Goal: Task Accomplishment & Management: Complete application form

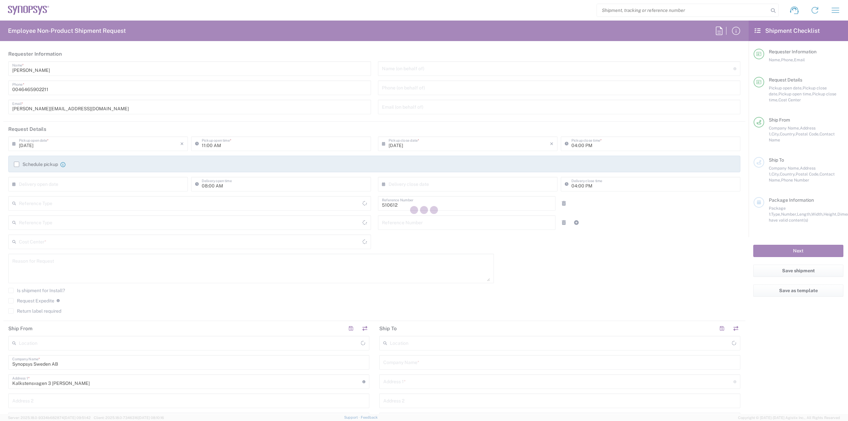
type input "Department"
type input "Delivered at Place"
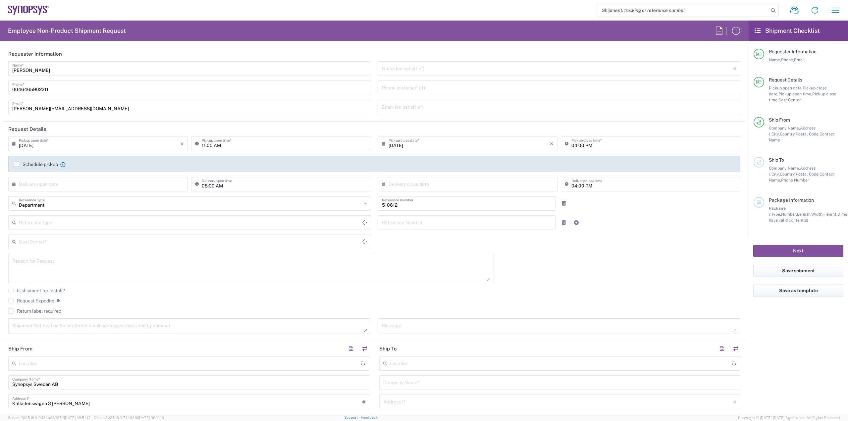
type input "SE80, SDG, HAPS, HW 510612"
type input "[GEOGRAPHIC_DATA]"
type input "[PERSON_NAME] SE80"
click at [79, 142] on input "[DATE]" at bounding box center [99, 144] width 161 height 12
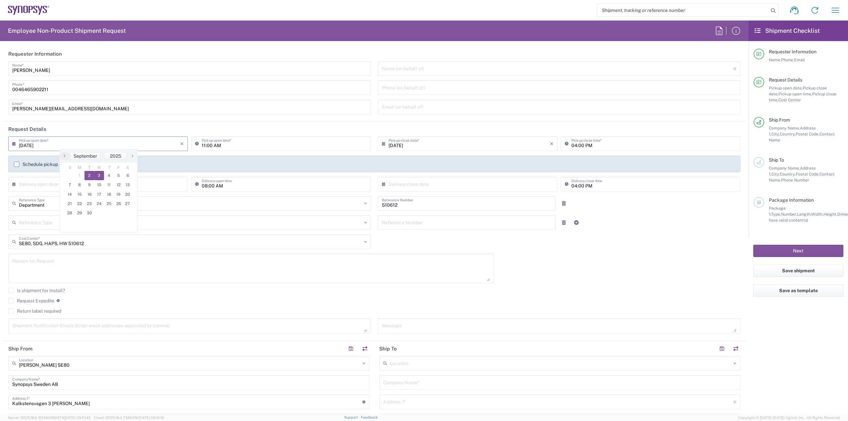
click at [97, 179] on span "3" at bounding box center [99, 175] width 10 height 9
type input "[DATE]"
click at [203, 143] on input "11:00 AM" at bounding box center [284, 144] width 165 height 12
type input "09:00 AM"
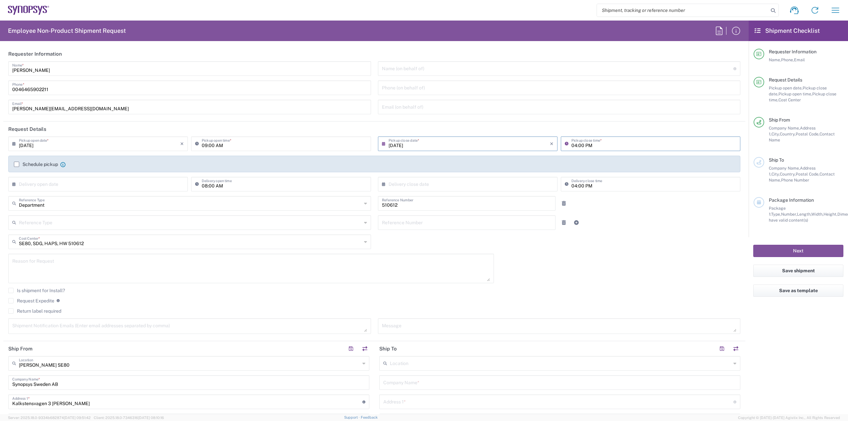
click at [573, 142] on input "04:00 PM" at bounding box center [654, 144] width 165 height 12
type input "02:00 PM"
click at [48, 165] on label "Schedule pickup" at bounding box center [36, 164] width 44 height 5
click at [48, 167] on div "Schedule pickup When scheduling a pickup please be sure to meet the following c…" at bounding box center [375, 166] width 728 height 11
click at [49, 164] on label "Schedule pickup" at bounding box center [36, 164] width 44 height 5
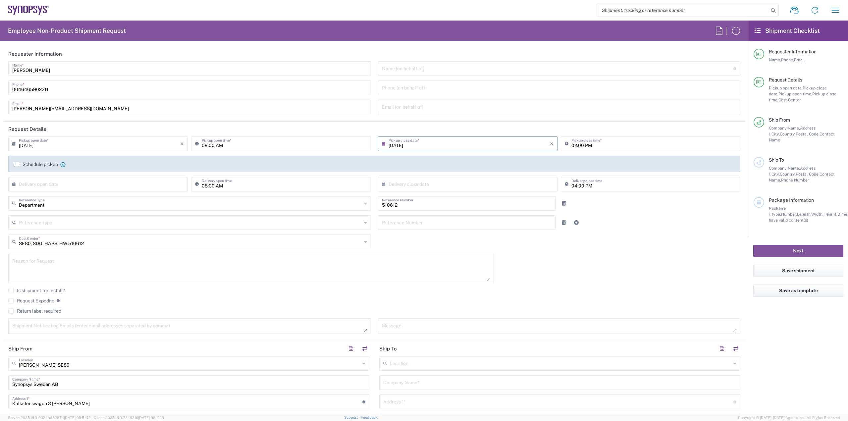
click at [17, 164] on input "Schedule pickup" at bounding box center [17, 164] width 0 height 0
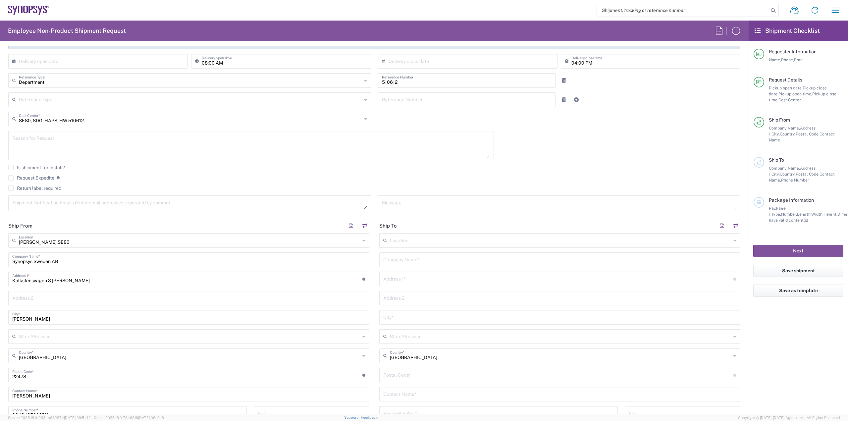
scroll to position [199, 0]
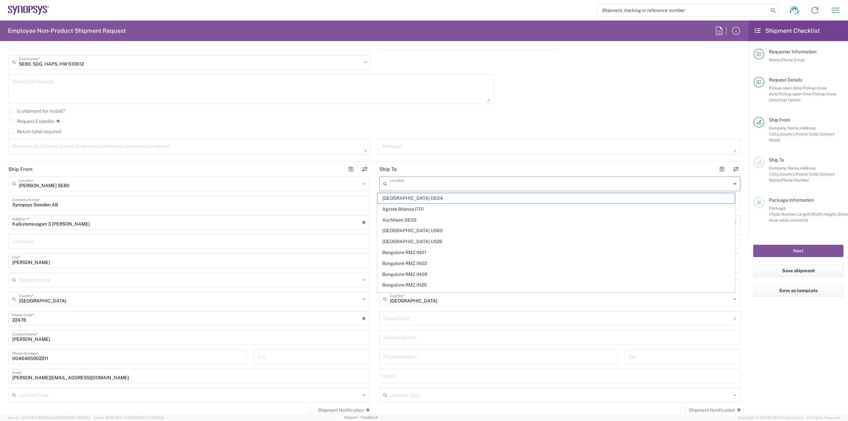
click at [442, 186] on input "text" at bounding box center [560, 184] width 341 height 12
click at [466, 185] on input "text" at bounding box center [560, 184] width 341 height 12
type input "S"
type input "N"
click at [411, 182] on input "text" at bounding box center [560, 184] width 341 height 12
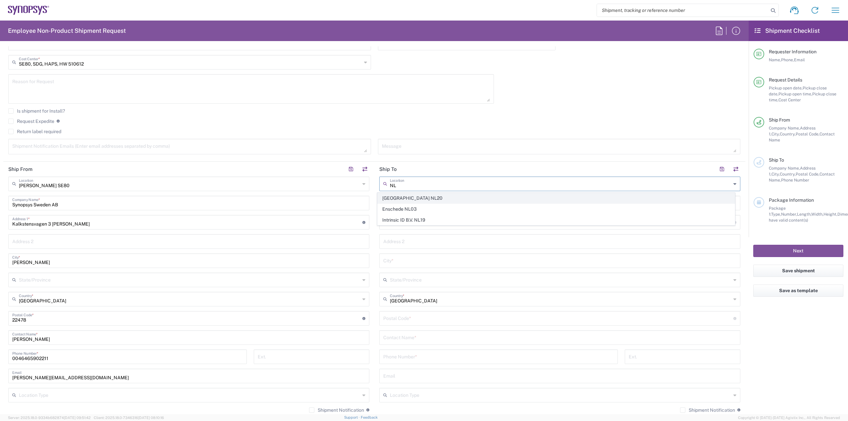
click at [406, 199] on span "[GEOGRAPHIC_DATA] NL20" at bounding box center [557, 198] width 358 height 10
type input "[GEOGRAPHIC_DATA] NL20"
type input "Synopsys Netherlands B.V."
type input "[GEOGRAPHIC_DATA] 41 [GEOGRAPHIC_DATA]"
type input "Edindhoven"
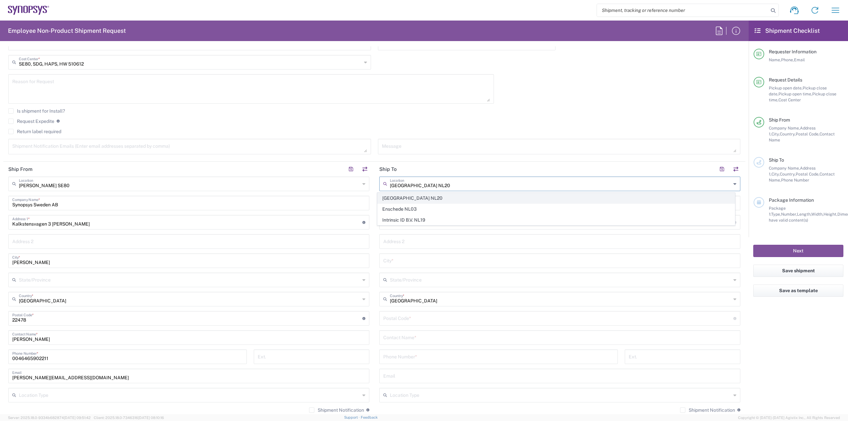
type input "[GEOGRAPHIC_DATA]"
type input "5656 AE"
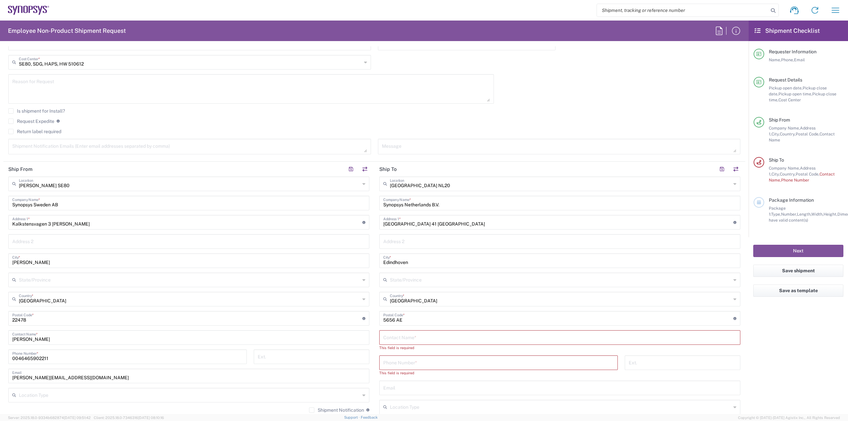
scroll to position [232, 0]
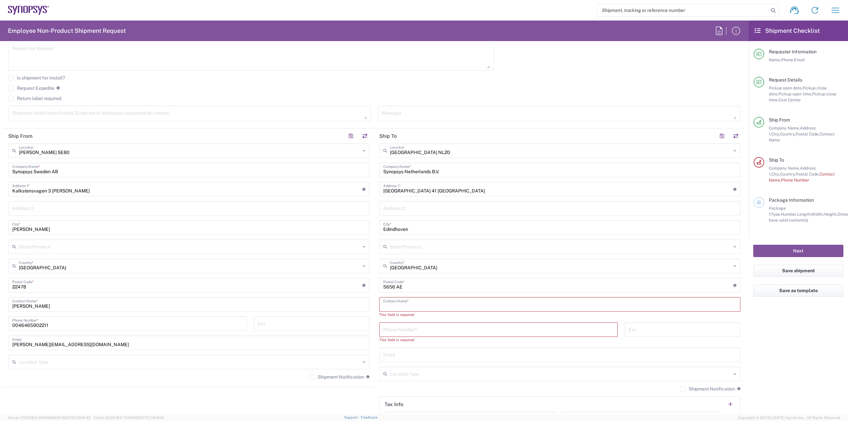
click at [457, 307] on input "text" at bounding box center [559, 304] width 353 height 12
paste input "[PERSON_NAME]"
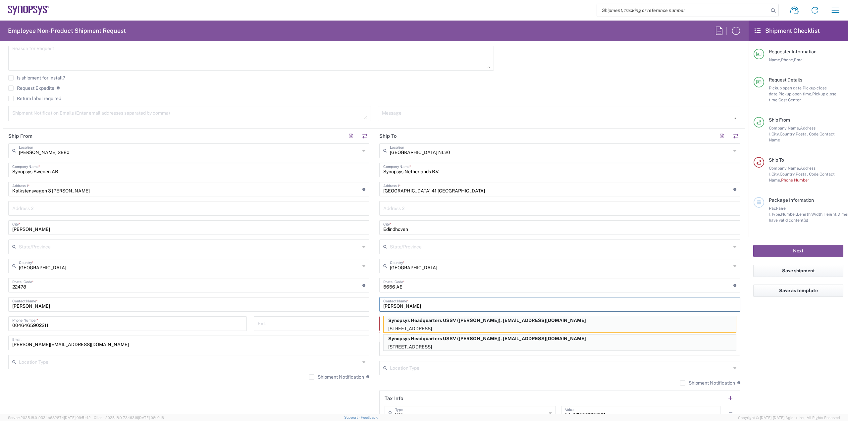
type input "[PERSON_NAME]"
click at [449, 323] on p "Synopsys Headquarters USSV ([PERSON_NAME]), [EMAIL_ADDRESS][DOMAIN_NAME]" at bounding box center [560, 320] width 353 height 8
type input "Synopsys Headquarters USSV"
type input "[STREET_ADDRESS]"
type input "Sunnyvale"
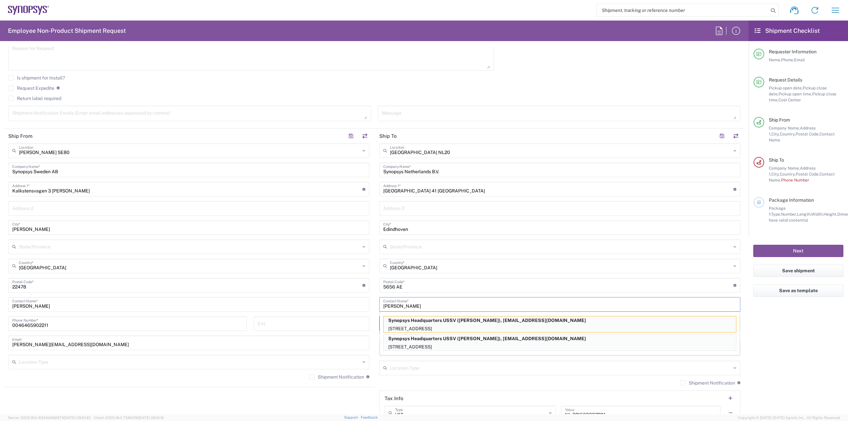
type input "[GEOGRAPHIC_DATA]"
type input "94085"
type input "0642856196"
type input "[EMAIL_ADDRESS][DOMAIN_NAME]"
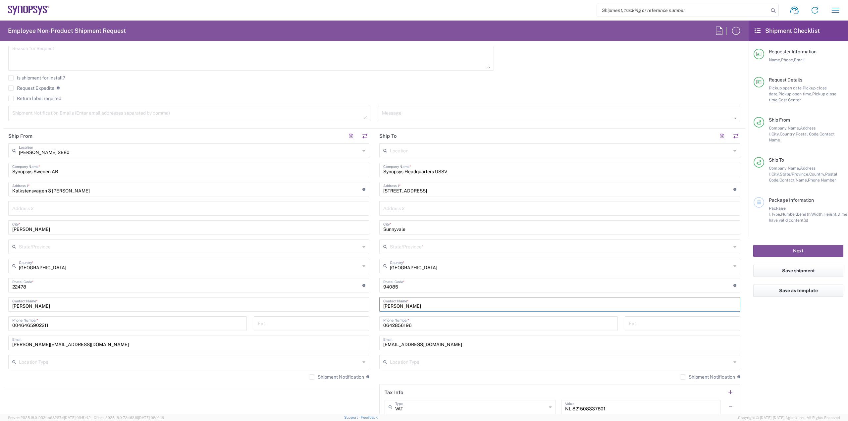
type input "[US_STATE]"
drag, startPoint x: 439, startPoint y: 328, endPoint x: 302, endPoint y: 330, distance: 137.9
click at [305, 329] on div "Ship From [GEOGRAPHIC_DATA] SE80 Location [GEOGRAPHIC_DATA] [GEOGRAPHIC_DATA] D…" at bounding box center [374, 296] width 742 height 334
paste input "[PHONE_NUMBER]"
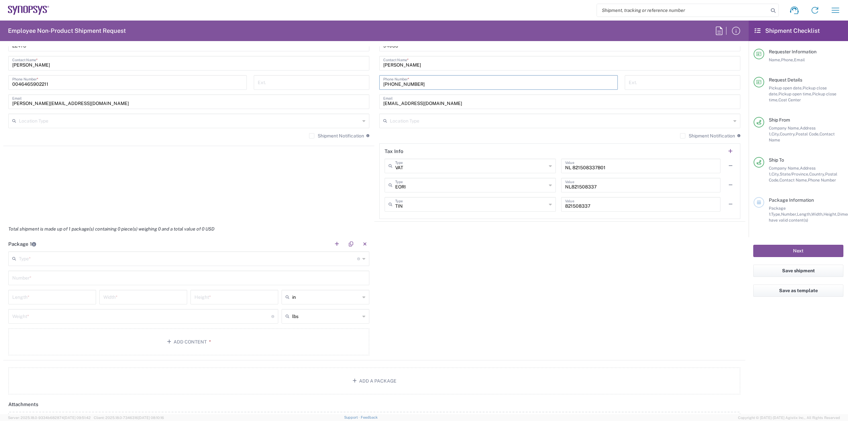
scroll to position [530, 0]
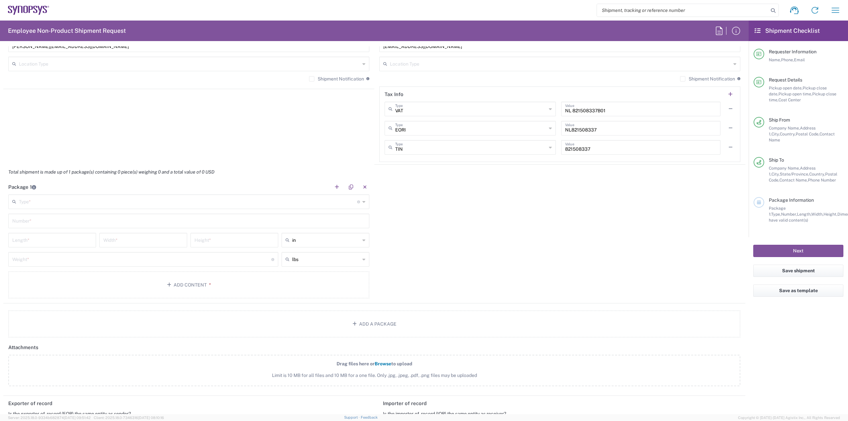
type input "[PHONE_NUMBER]"
click at [341, 199] on input "text" at bounding box center [188, 201] width 338 height 12
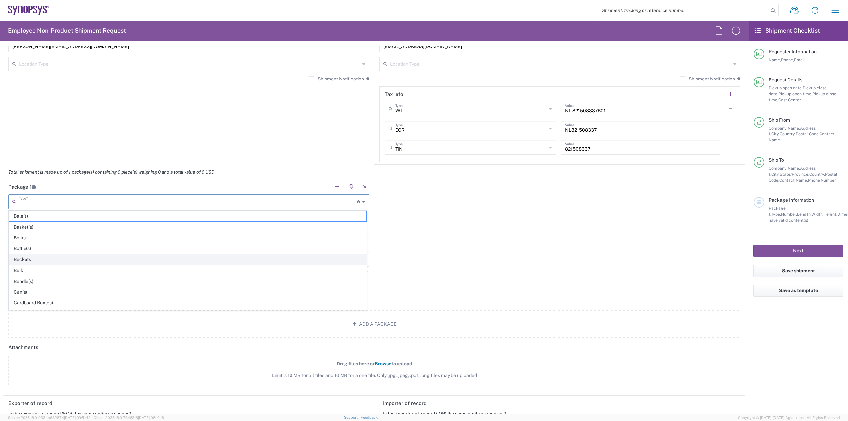
scroll to position [313, 0]
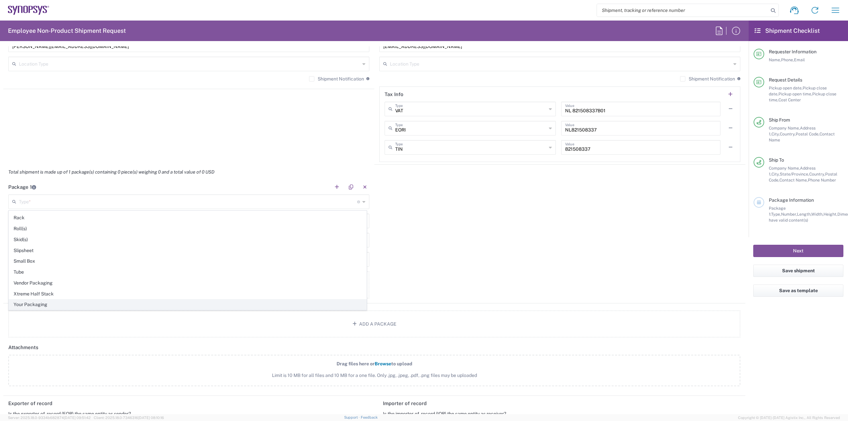
click at [288, 303] on span "Your Packaging" at bounding box center [188, 305] width 358 height 10
type input "Your Packaging"
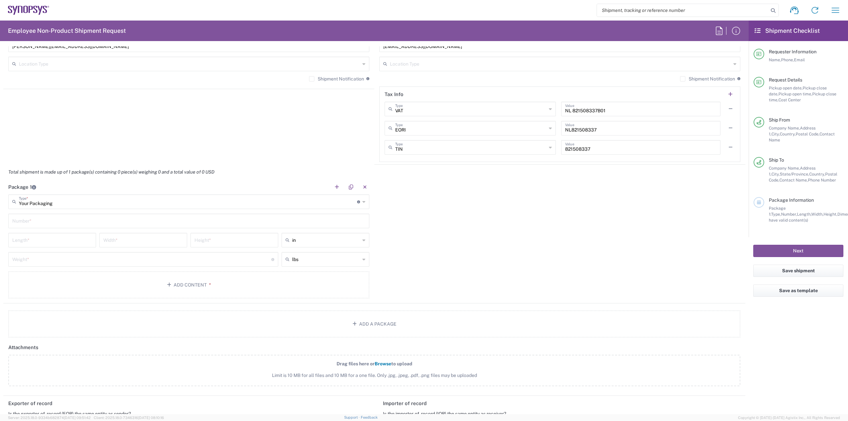
click at [260, 223] on input "text" at bounding box center [188, 221] width 353 height 12
type input "1"
click at [326, 243] on input "text" at bounding box center [326, 240] width 68 height 11
click at [320, 264] on span "cm" at bounding box center [323, 265] width 86 height 10
type input "cm"
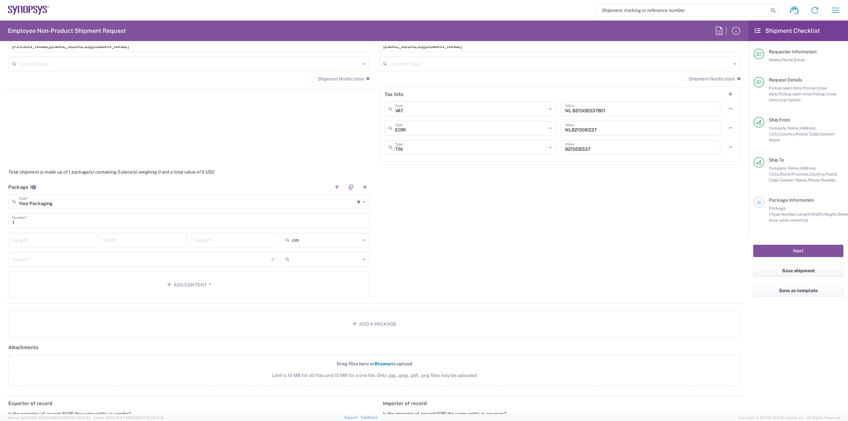
click at [323, 258] on input "text" at bounding box center [326, 259] width 68 height 11
click at [316, 283] on span "kgs" at bounding box center [323, 285] width 86 height 10
type input "kgs"
click at [73, 242] on input "number" at bounding box center [52, 240] width 80 height 12
type input "61"
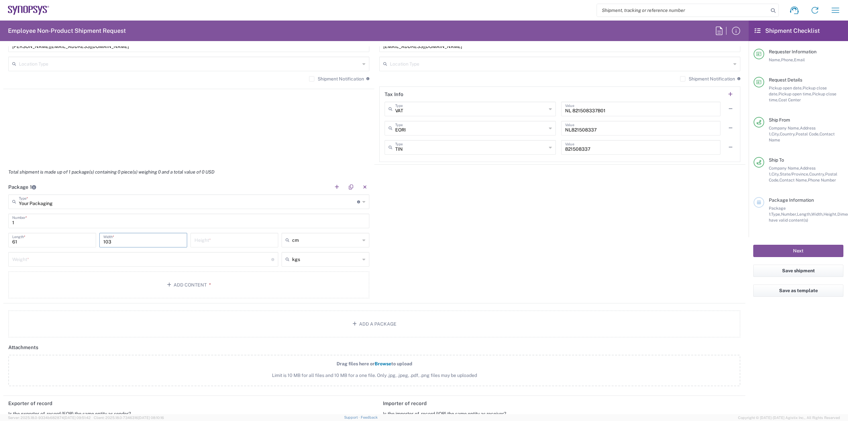
type input "103"
type input "20"
click at [103, 260] on input "number" at bounding box center [141, 259] width 259 height 12
type input "15"
click at [170, 283] on icon "button" at bounding box center [170, 285] width 7 height 5
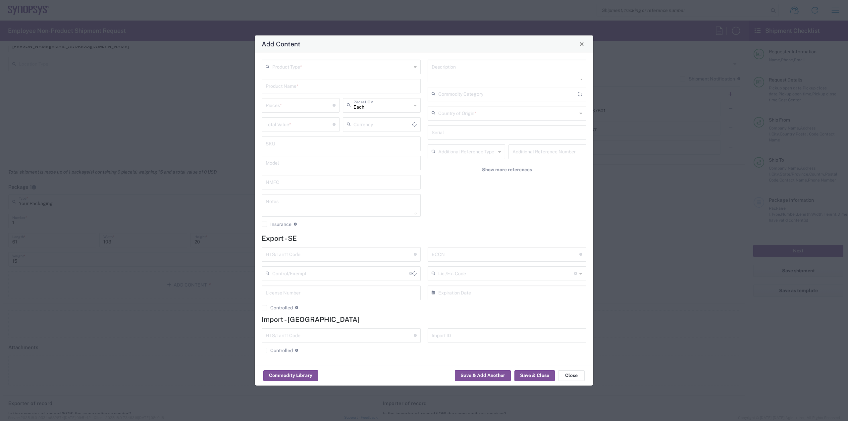
type input "US Dollar"
click at [367, 62] on input "text" at bounding box center [341, 67] width 139 height 12
click at [354, 89] on span "General Commodity" at bounding box center [341, 92] width 158 height 10
type input "General Commodity"
click at [335, 87] on input "text" at bounding box center [341, 86] width 151 height 12
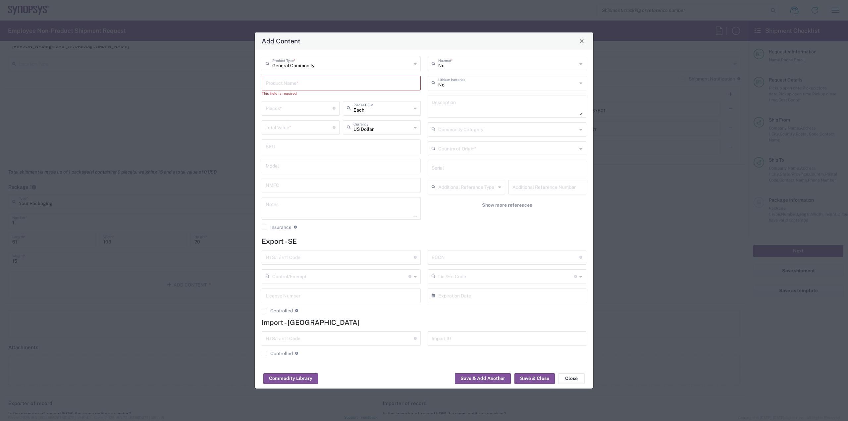
drag, startPoint x: 336, startPoint y: 74, endPoint x: 341, endPoint y: 70, distance: 6.4
click at [341, 70] on div "General Commodity Product Type * Product Name * This field is required Pieces *…" at bounding box center [341, 146] width 166 height 178
click at [343, 89] on div "Product Name *" at bounding box center [341, 83] width 159 height 15
paste input "NetApp CN1610 Switches"
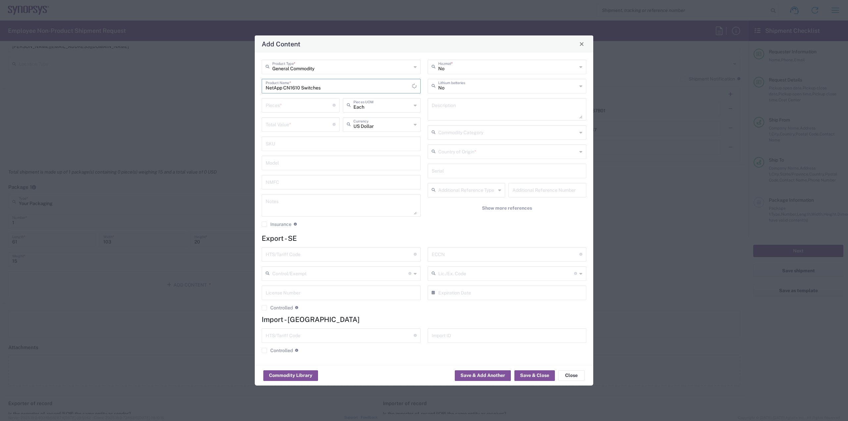
type input "NetApp CN1610 Switches"
click at [302, 107] on input "number" at bounding box center [299, 105] width 67 height 12
type input "2"
click at [296, 122] on input "number" at bounding box center [299, 124] width 67 height 12
type input "800"
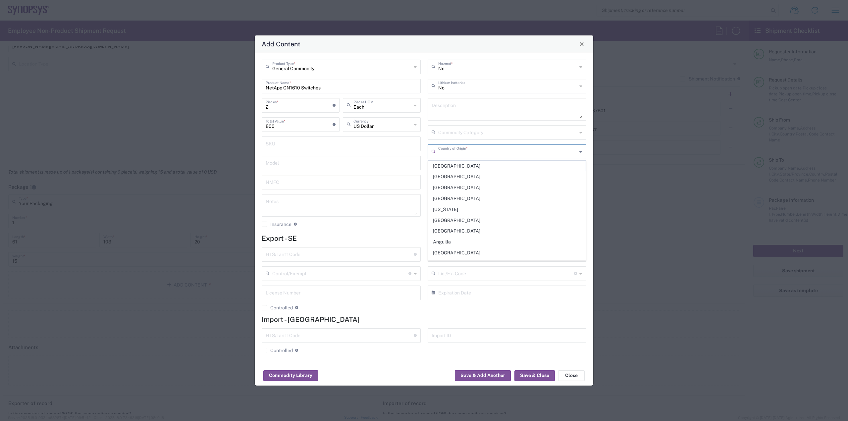
click at [446, 156] on input "text" at bounding box center [507, 151] width 139 height 12
type input "x"
click at [444, 167] on span "[GEOGRAPHIC_DATA]" at bounding box center [507, 166] width 158 height 10
type input "[GEOGRAPHIC_DATA]"
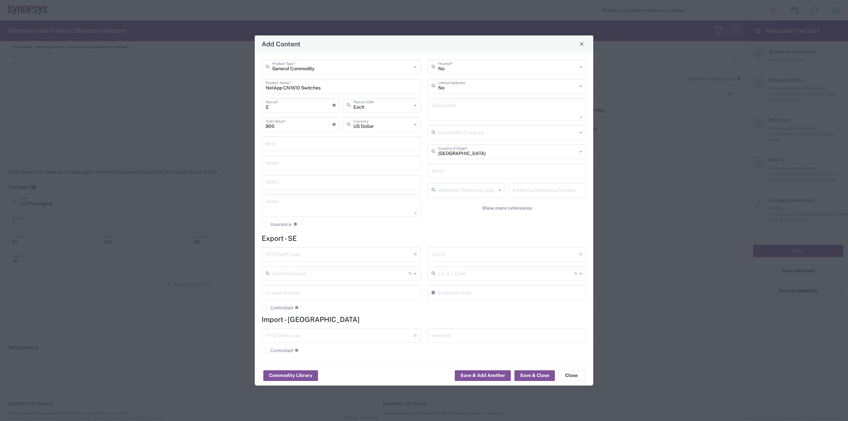
click at [461, 248] on div "ECCN Obtain ECCN from vendor if product is purchased. Export Control Classifica…" at bounding box center [507, 254] width 159 height 15
type input "EAR99"
click at [546, 378] on button "Save & Close" at bounding box center [535, 375] width 40 height 11
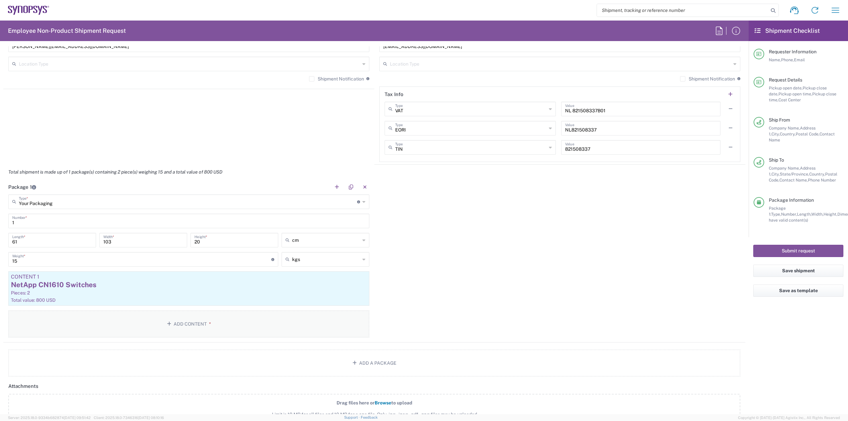
click at [243, 334] on button "Add Content *" at bounding box center [188, 323] width 361 height 27
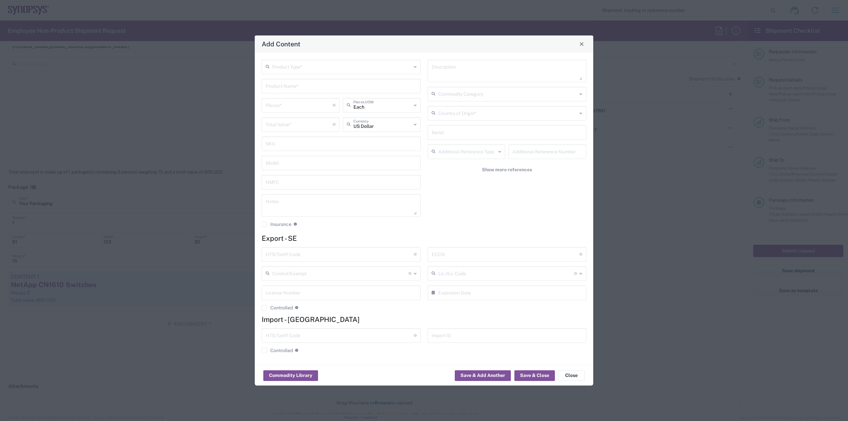
click at [319, 74] on div "Product Type *" at bounding box center [341, 67] width 159 height 15
click at [316, 88] on span "General Commodity" at bounding box center [341, 92] width 158 height 10
type input "General Commodity"
click at [316, 84] on input "text" at bounding box center [341, 86] width 151 height 12
type input "Multimode OM4 [PERSON_NAME] Duplex 2.0mm cables"
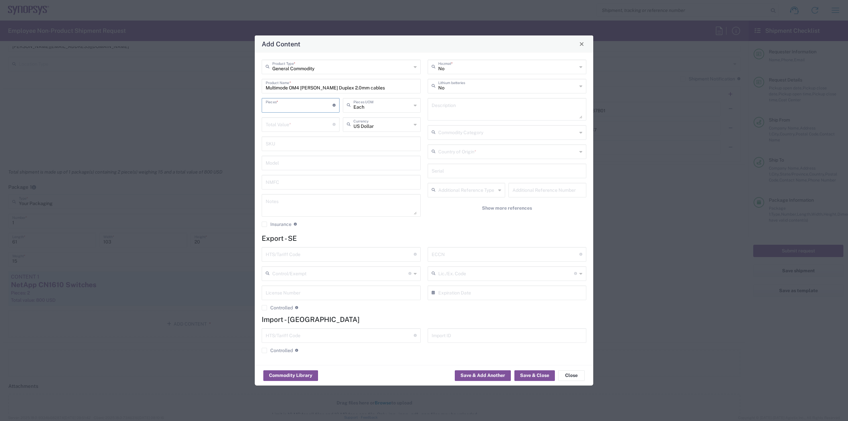
click at [314, 106] on input "number" at bounding box center [299, 105] width 67 height 12
click at [290, 126] on input "number" at bounding box center [299, 124] width 67 height 12
click at [302, 110] on div "10 Pieces * Number of pieces inside all the packages" at bounding box center [300, 107] width 81 height 19
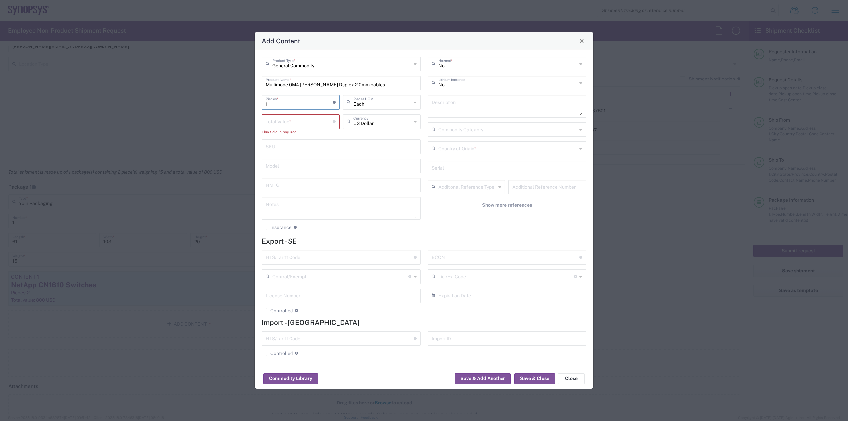
type input "1"
click at [305, 120] on input "number" at bounding box center [299, 121] width 67 height 12
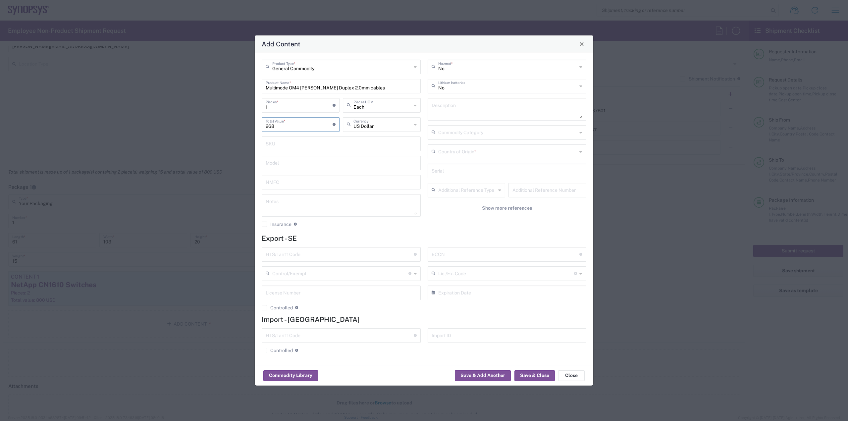
type input "268"
drag, startPoint x: 307, startPoint y: 111, endPoint x: 307, endPoint y: 105, distance: 6.0
click at [307, 105] on div "1 Pieces * Number of pieces inside all the packages" at bounding box center [301, 105] width 78 height 15
type input "10"
type input "2680"
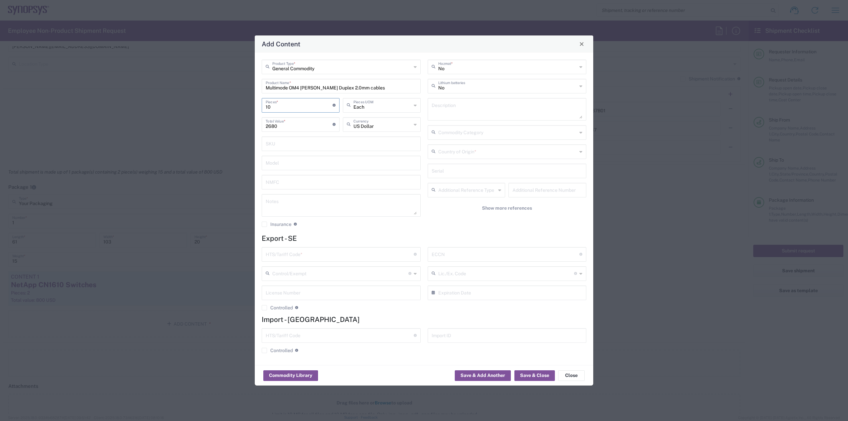
type input "10"
click at [507, 154] on input "text" at bounding box center [507, 151] width 139 height 12
type input "d"
click at [446, 167] on span "[GEOGRAPHIC_DATA]" at bounding box center [507, 166] width 158 height 10
type input "[GEOGRAPHIC_DATA]"
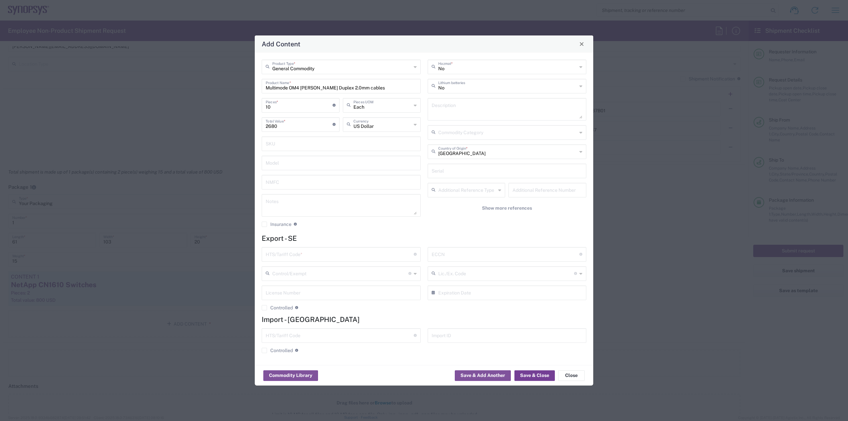
click at [530, 376] on button "Save & Close" at bounding box center [535, 375] width 40 height 11
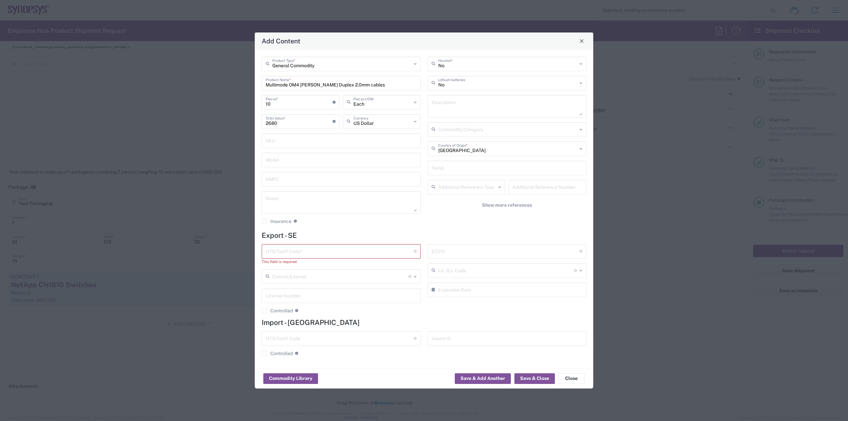
click at [357, 254] on input "text" at bounding box center [340, 251] width 148 height 12
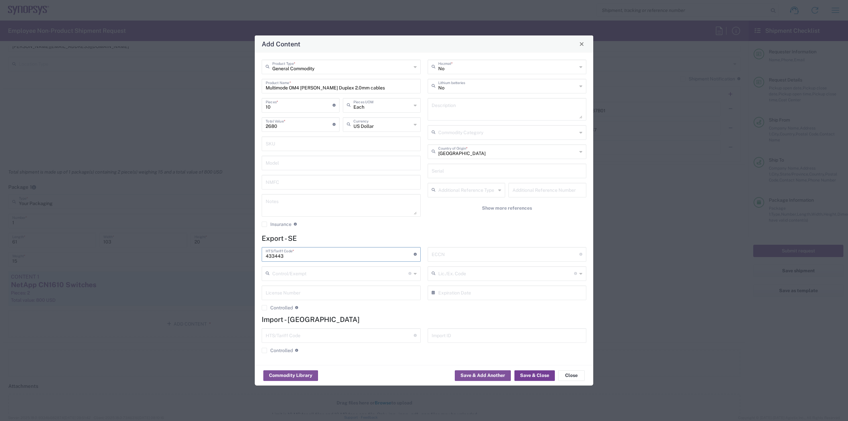
type input "433443"
click at [539, 372] on button "Save & Close" at bounding box center [535, 375] width 40 height 11
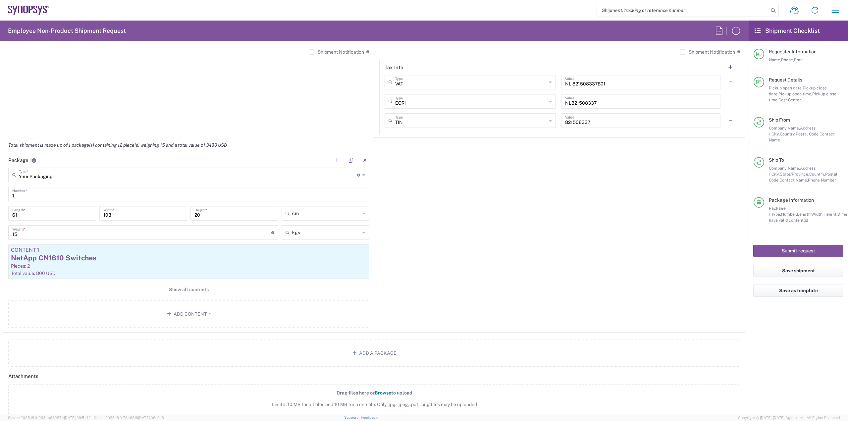
scroll to position [563, 0]
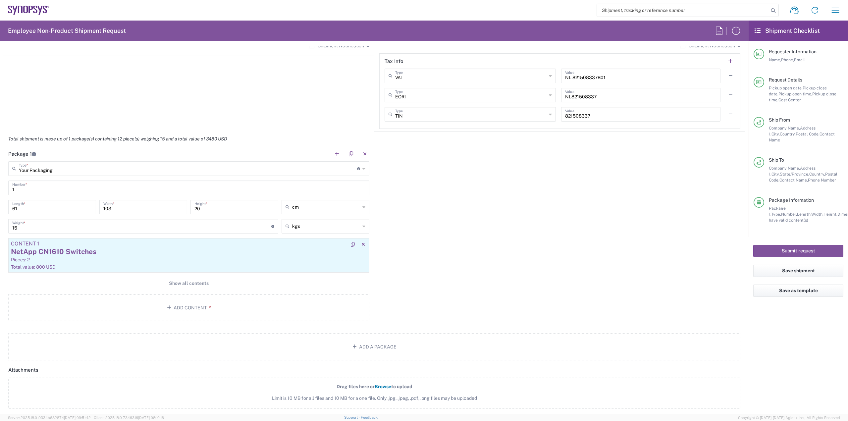
click at [249, 257] on div "Pieces: 2" at bounding box center [189, 260] width 356 height 6
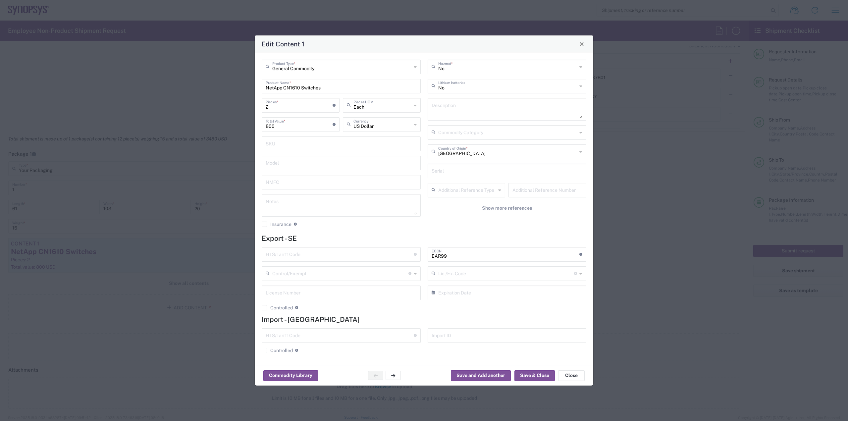
click at [358, 258] on input "text" at bounding box center [340, 254] width 148 height 12
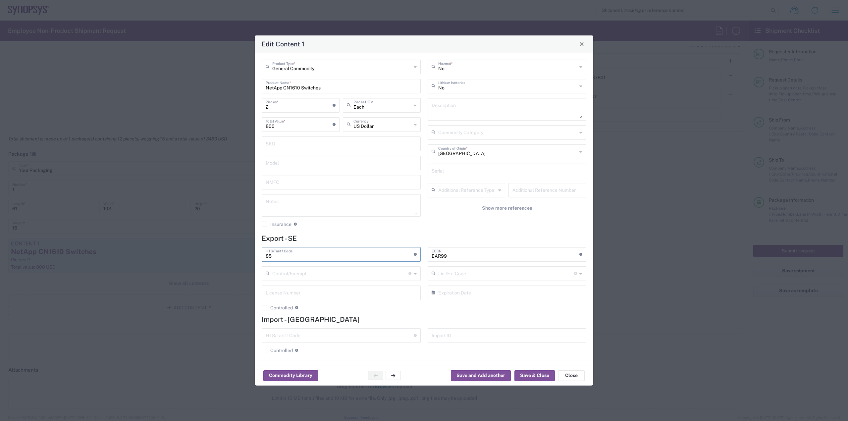
type input "8"
drag, startPoint x: 265, startPoint y: 88, endPoint x: 270, endPoint y: 88, distance: 5.0
click at [270, 88] on div "NetApp CN1610 Switches Product Name *" at bounding box center [341, 86] width 159 height 15
click at [267, 90] on input "NetApp CN1610 Switches" at bounding box center [341, 86] width 151 height 12
type input "NetApp CN1610 Switches"
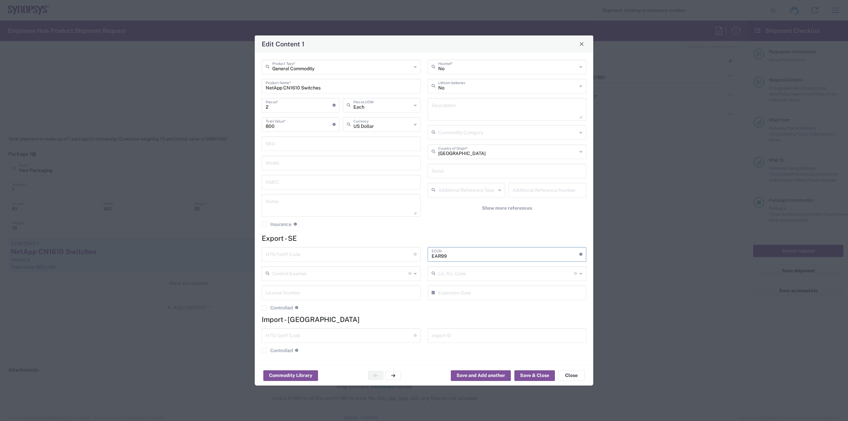
drag, startPoint x: 462, startPoint y: 254, endPoint x: 413, endPoint y: 251, distance: 49.1
click at [413, 251] on div "HTS/Tariff Code Obtain HTS from vendor if product is purchased. 10-digit U.S. i…" at bounding box center [424, 281] width 332 height 68
click at [477, 211] on button "Show more references" at bounding box center [507, 208] width 159 height 12
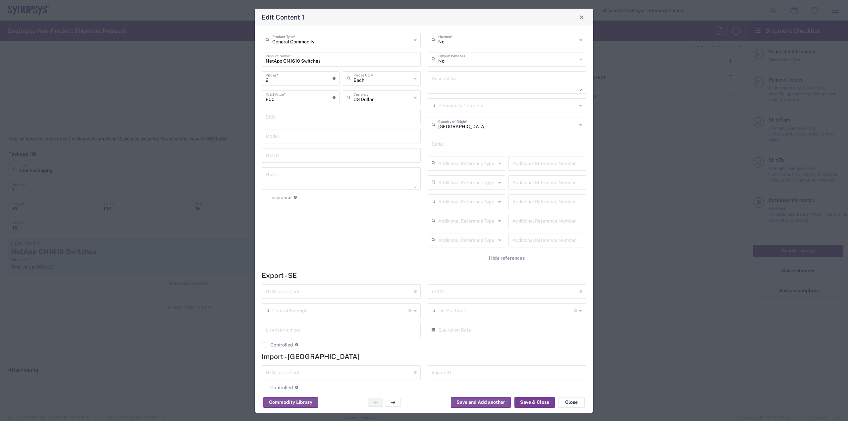
click at [540, 400] on button "Save & Close" at bounding box center [535, 402] width 40 height 11
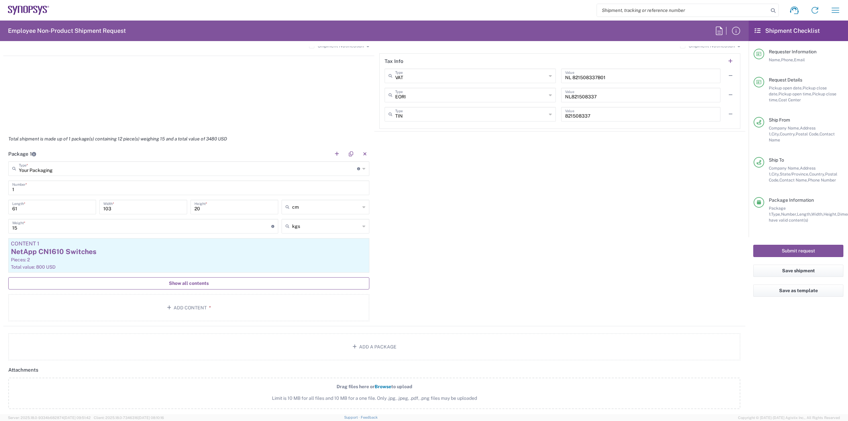
click at [192, 286] on span "Show all contents" at bounding box center [189, 283] width 40 height 6
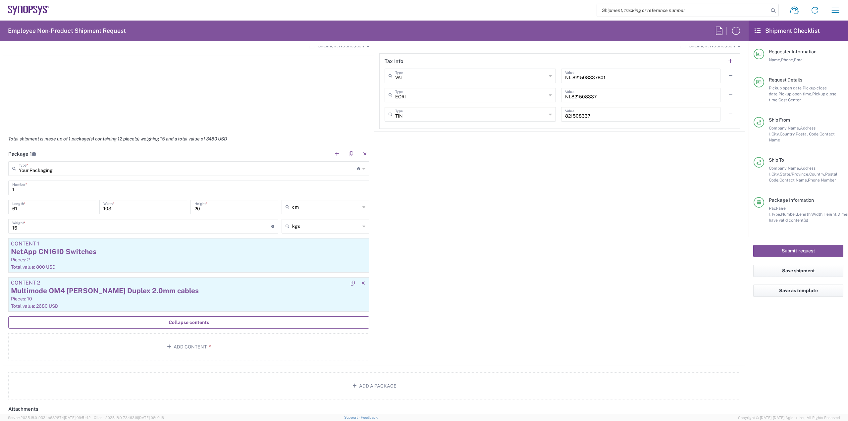
click at [174, 296] on div "Pieces: 10" at bounding box center [189, 299] width 356 height 6
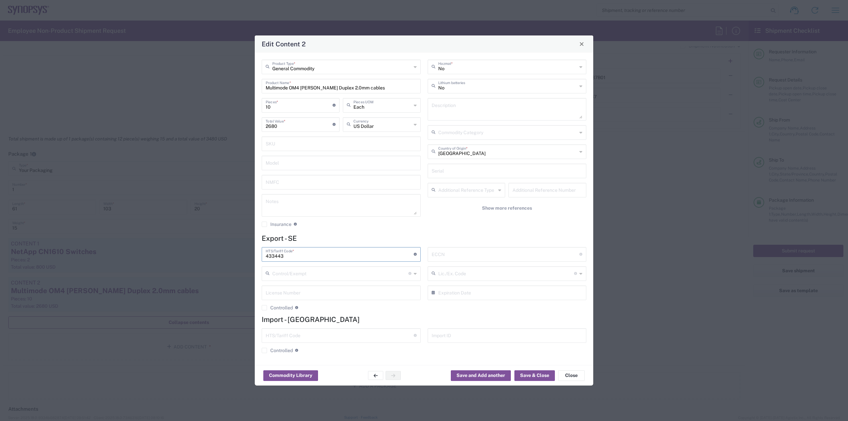
drag, startPoint x: 334, startPoint y: 254, endPoint x: 153, endPoint y: 265, distance: 180.9
click at [153, 265] on div "Edit Content 2 General Commodity Product Type * Multimode OM4 [PERSON_NAME] Dup…" at bounding box center [424, 210] width 848 height 421
type input "8544.42.9000"
click at [520, 255] on input "text" at bounding box center [506, 254] width 148 height 12
type input "R"
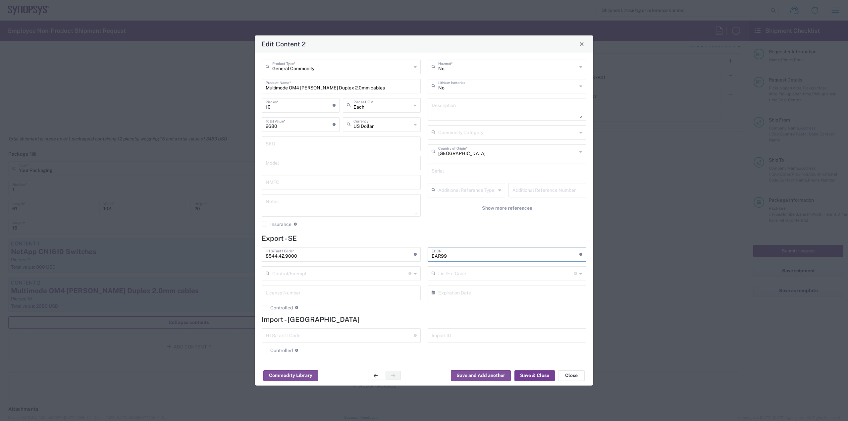
type input "EAR99"
click at [541, 379] on button "Save & Close" at bounding box center [535, 375] width 40 height 11
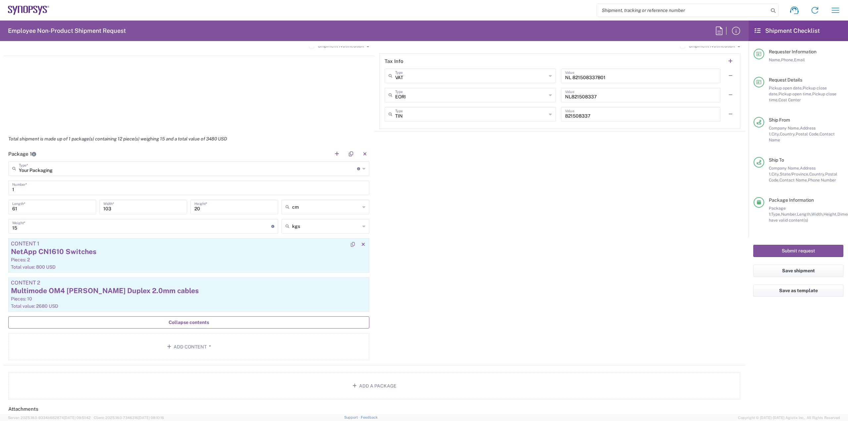
click at [239, 259] on div "Pieces: 2" at bounding box center [189, 260] width 356 height 6
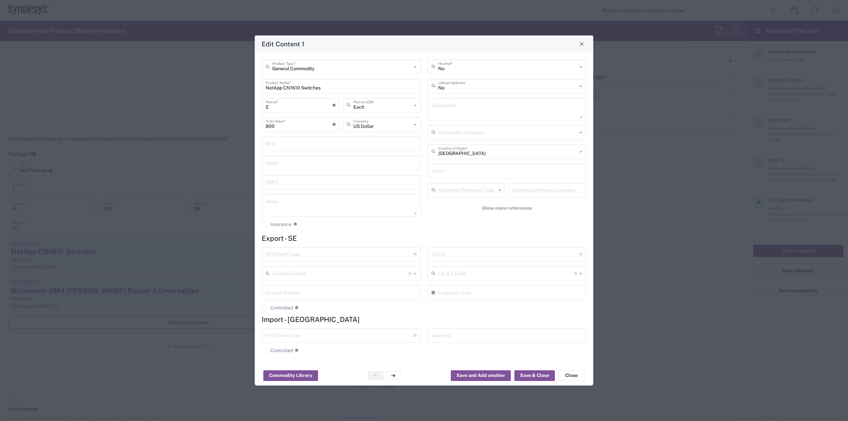
click at [358, 257] on input "text" at bounding box center [340, 254] width 148 height 12
type input "8517.62"
click at [450, 252] on input "text" at bounding box center [506, 254] width 148 height 12
type input "EAR99"
click at [544, 378] on button "Save & Close" at bounding box center [535, 375] width 40 height 11
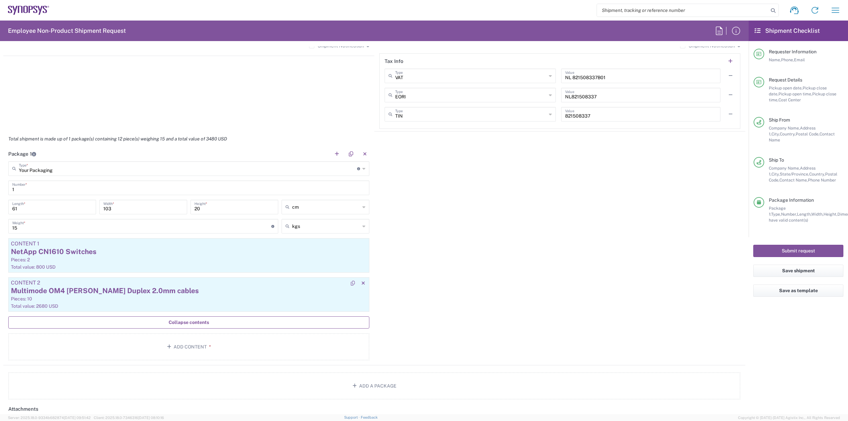
click at [228, 307] on div "Total value: 2680 USD" at bounding box center [189, 306] width 356 height 6
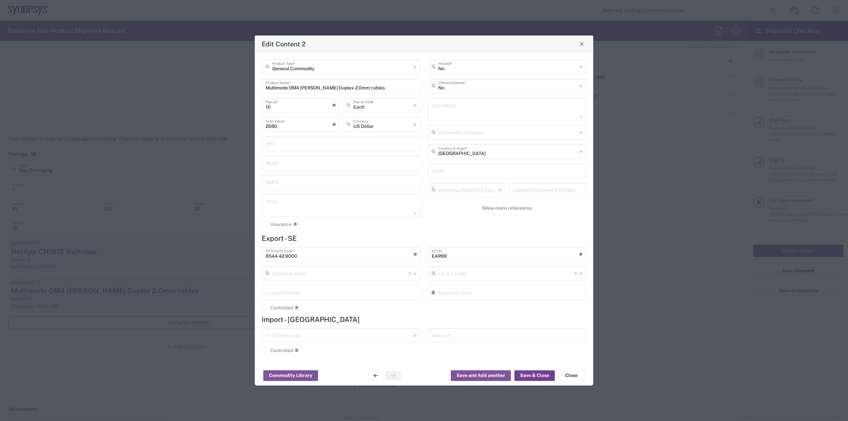
click at [545, 380] on button "Save & Close" at bounding box center [535, 375] width 40 height 11
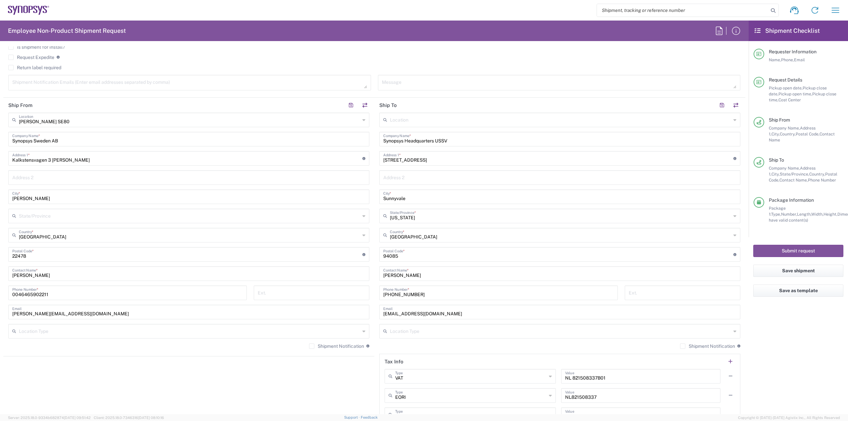
scroll to position [364, 0]
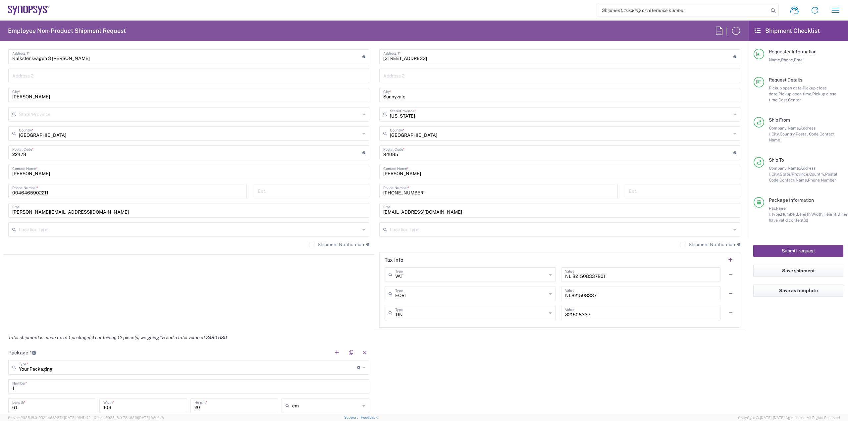
click at [793, 245] on button "Submit request" at bounding box center [798, 251] width 90 height 12
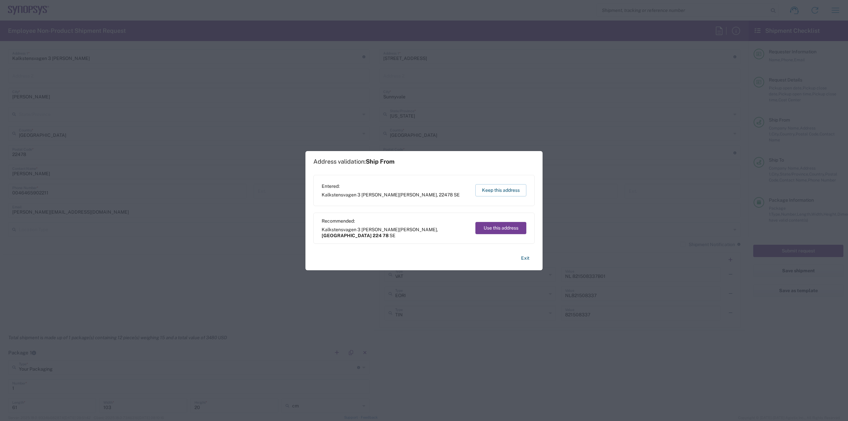
click at [487, 224] on button "Use this address" at bounding box center [500, 228] width 51 height 12
type input "[GEOGRAPHIC_DATA]"
type input "224 78"
